Goal: Transaction & Acquisition: Purchase product/service

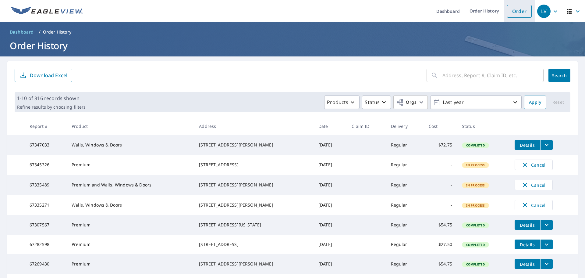
click at [526, 12] on link "Order" at bounding box center [519, 11] width 25 height 13
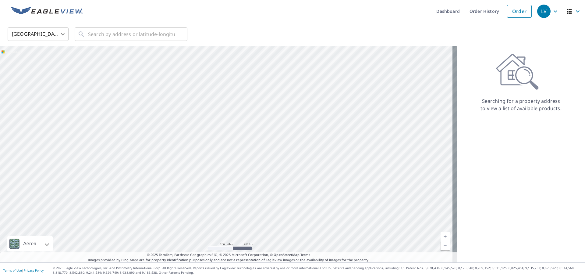
drag, startPoint x: 510, startPoint y: 12, endPoint x: 493, endPoint y: 24, distance: 21.5
click at [510, 12] on link "Order" at bounding box center [519, 11] width 25 height 13
click at [520, 8] on link "Order" at bounding box center [519, 11] width 25 height 13
click at [508, 15] on link "Order" at bounding box center [519, 11] width 25 height 13
click at [133, 37] on input "text" at bounding box center [131, 34] width 87 height 17
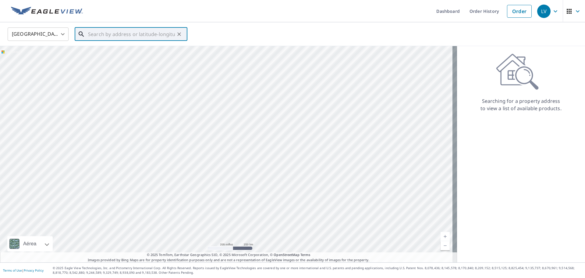
paste input "33 Island Ln West Haven, CT 06516"
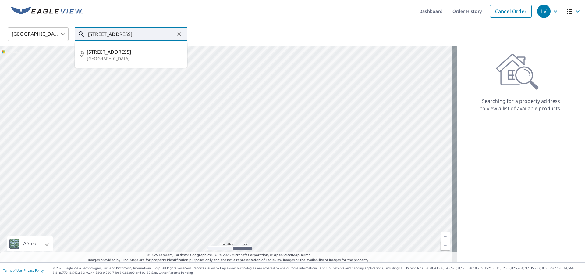
type input "33 Island Ln West Haven, CT 06516"
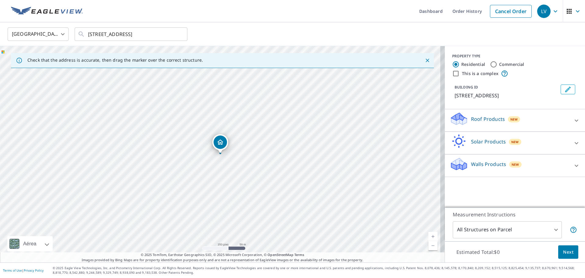
click at [475, 165] on p "Walls Products" at bounding box center [488, 163] width 35 height 7
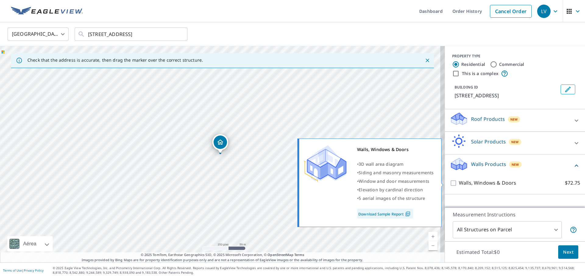
click at [450, 185] on input "Walls, Windows & Doors $72.75" at bounding box center [454, 182] width 9 height 7
checkbox input "true"
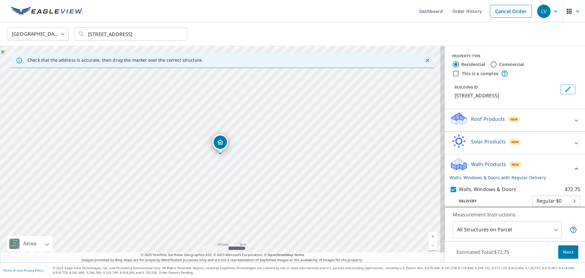
click at [568, 254] on span "Next" at bounding box center [569, 252] width 10 height 8
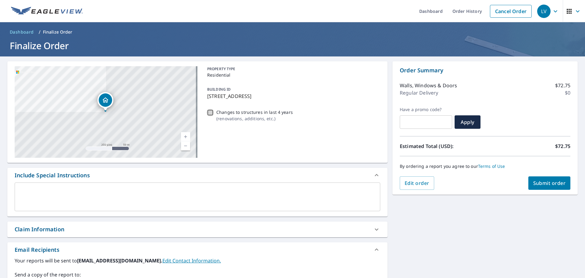
click at [207, 112] on input "Changes to structures in last 4 years ( renovations, additions, etc. )" at bounding box center [210, 112] width 7 height 7
checkbox input "true"
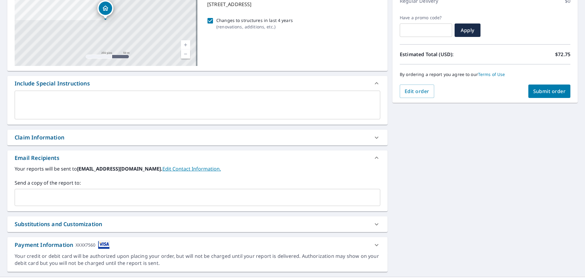
scroll to position [106, 0]
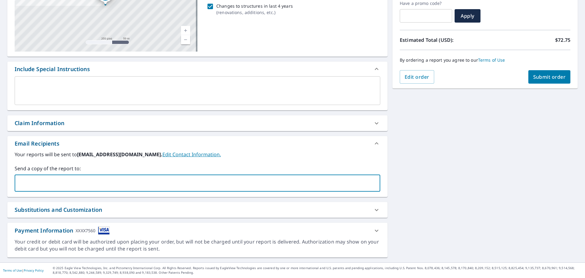
drag, startPoint x: 135, startPoint y: 177, endPoint x: 139, endPoint y: 176, distance: 4.2
click at [135, 177] on input "text" at bounding box center [192, 183] width 351 height 12
type input "eagleviewentrenandolatinos@gmail.com"
click at [379, 174] on div "Your reports will be sent to entrenandolatinosroofing@gmail.com. Edit Contact I…" at bounding box center [197, 174] width 381 height 46
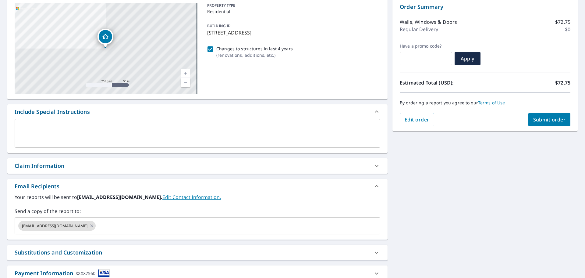
scroll to position [0, 0]
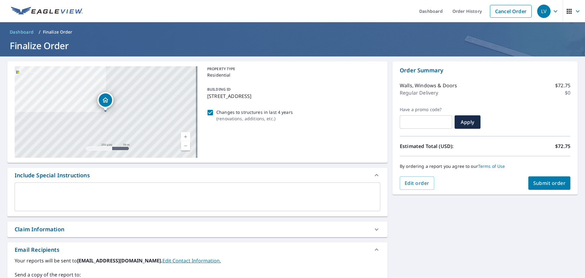
click at [550, 183] on span "Submit order" at bounding box center [550, 183] width 33 height 7
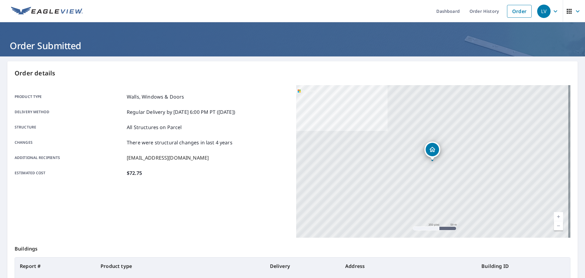
scroll to position [81, 0]
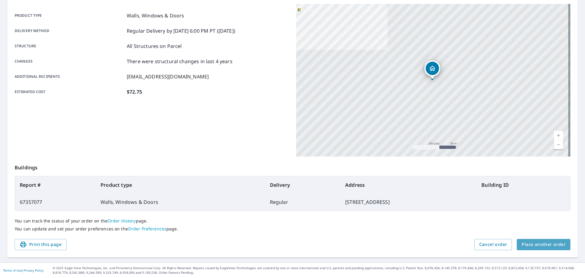
click at [557, 239] on button "Place another order" at bounding box center [544, 244] width 54 height 11
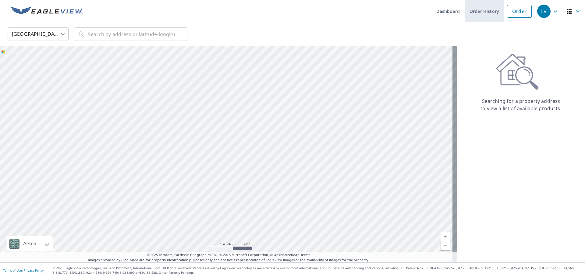
click at [490, 11] on link "Order History" at bounding box center [484, 11] width 39 height 22
